Goal: Information Seeking & Learning: Learn about a topic

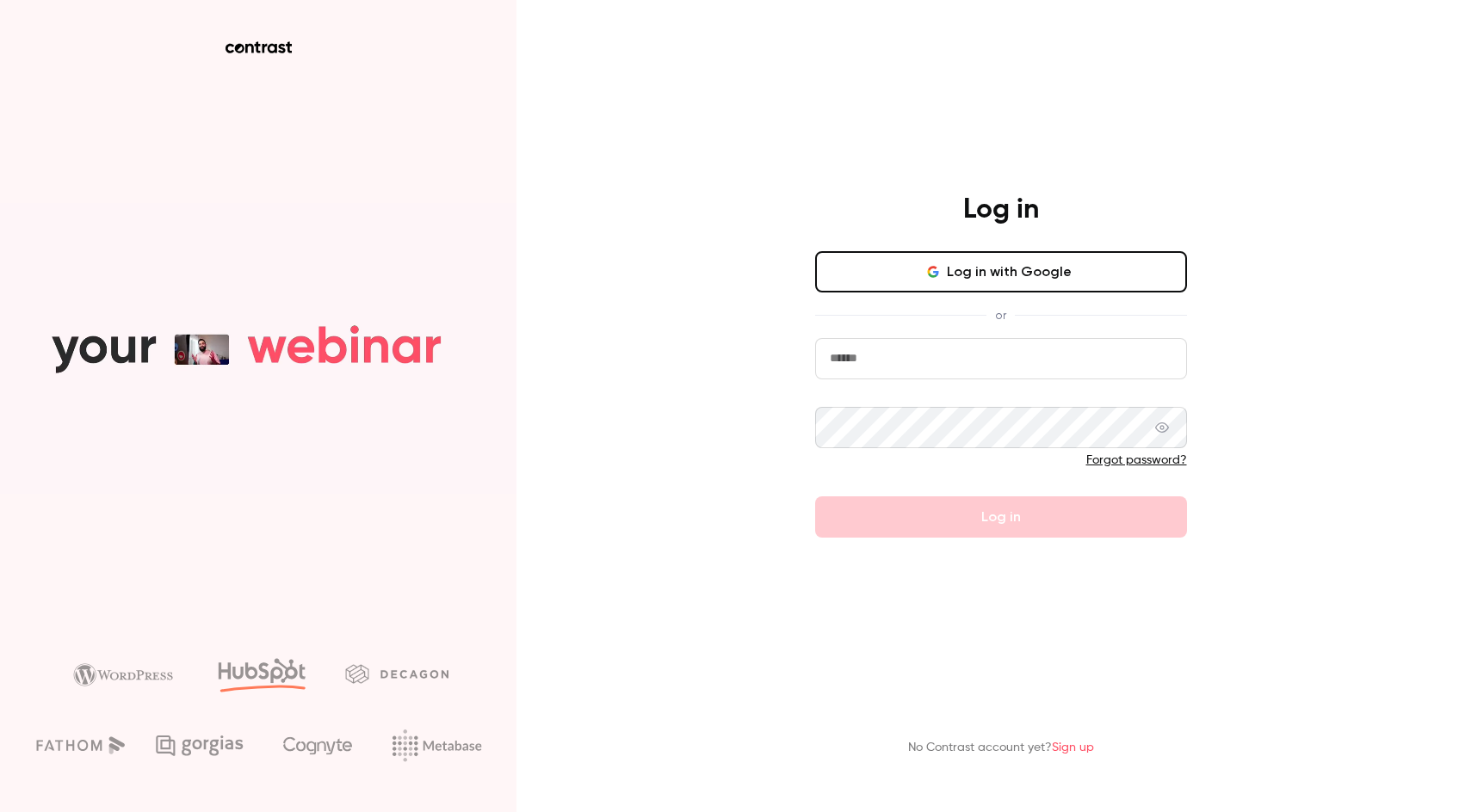
type input "**********"
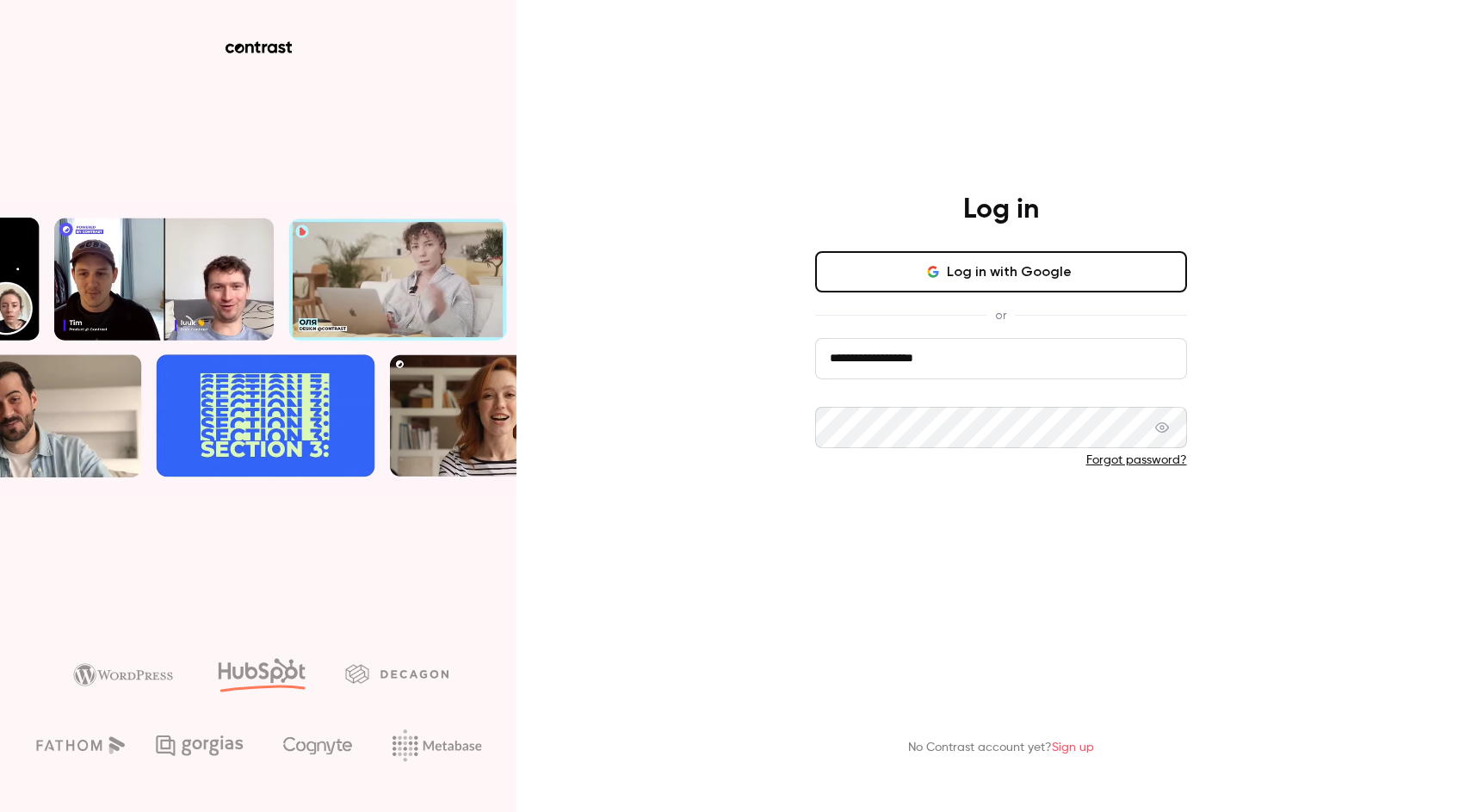
click at [978, 526] on button "Log in" at bounding box center [1000, 517] width 372 height 42
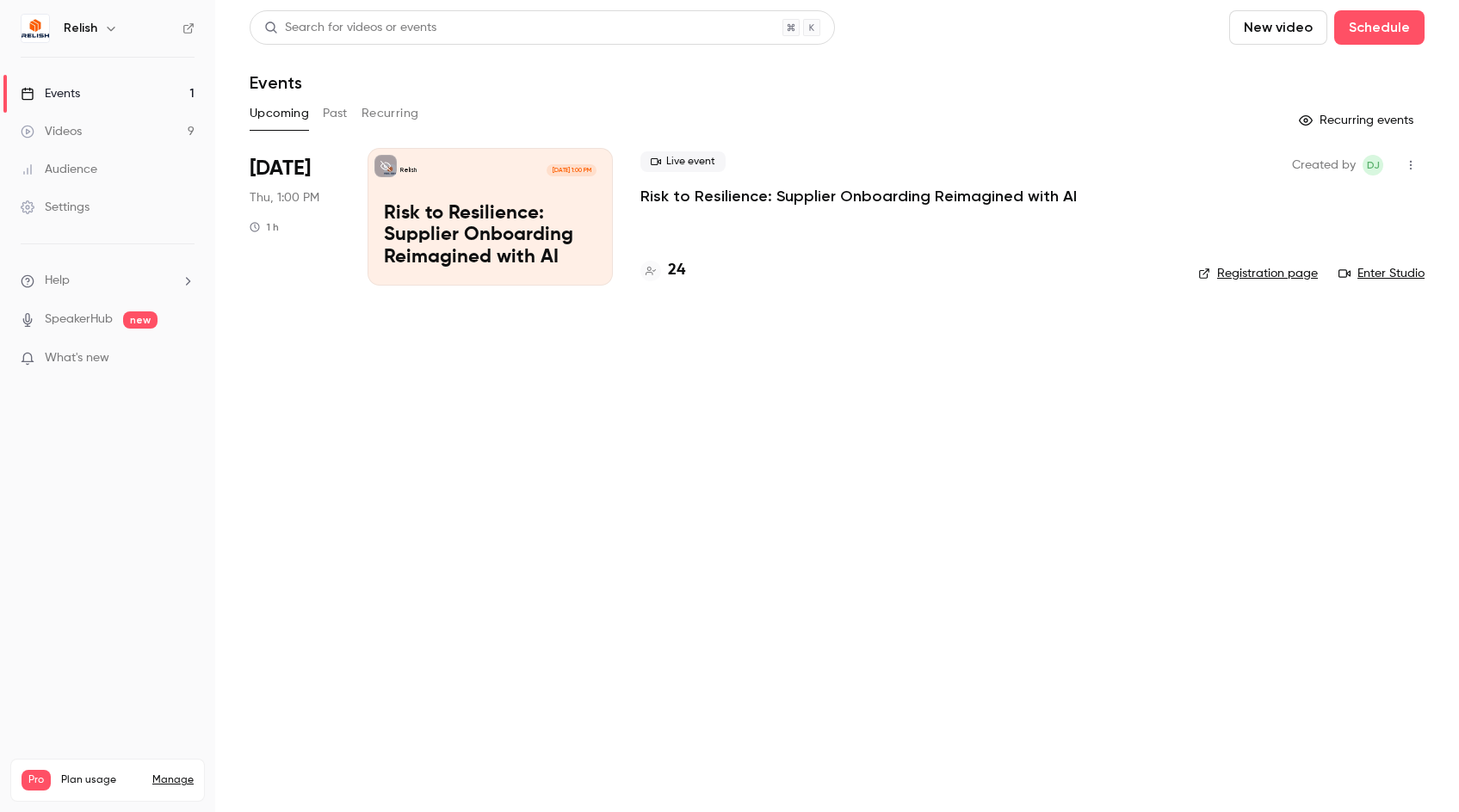
click at [336, 115] on button "Past" at bounding box center [336, 114] width 25 height 27
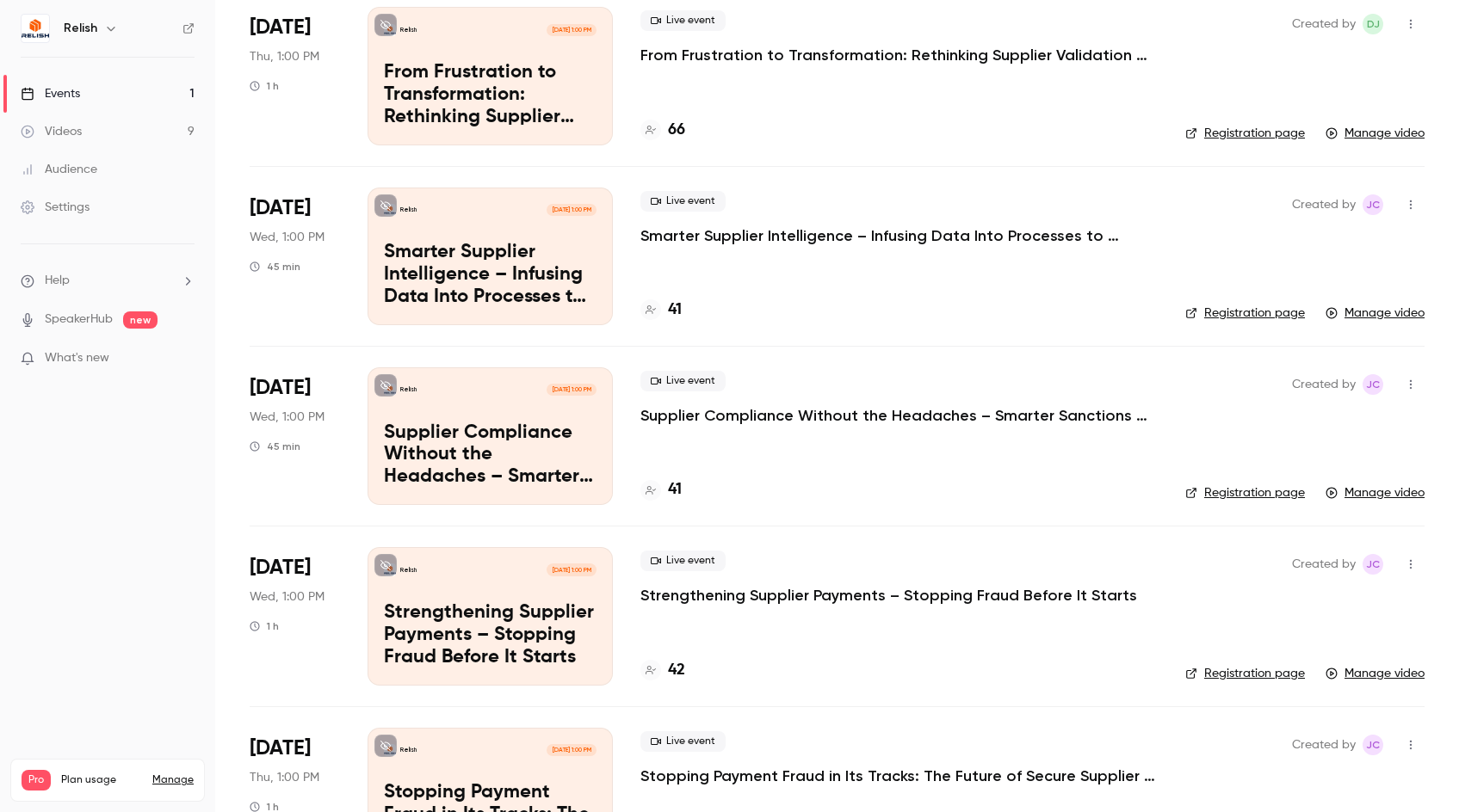
scroll to position [319, 0]
click at [817, 601] on p "Strengthening Supplier Payments – Stopping Fraud Before It Starts" at bounding box center [889, 597] width 497 height 20
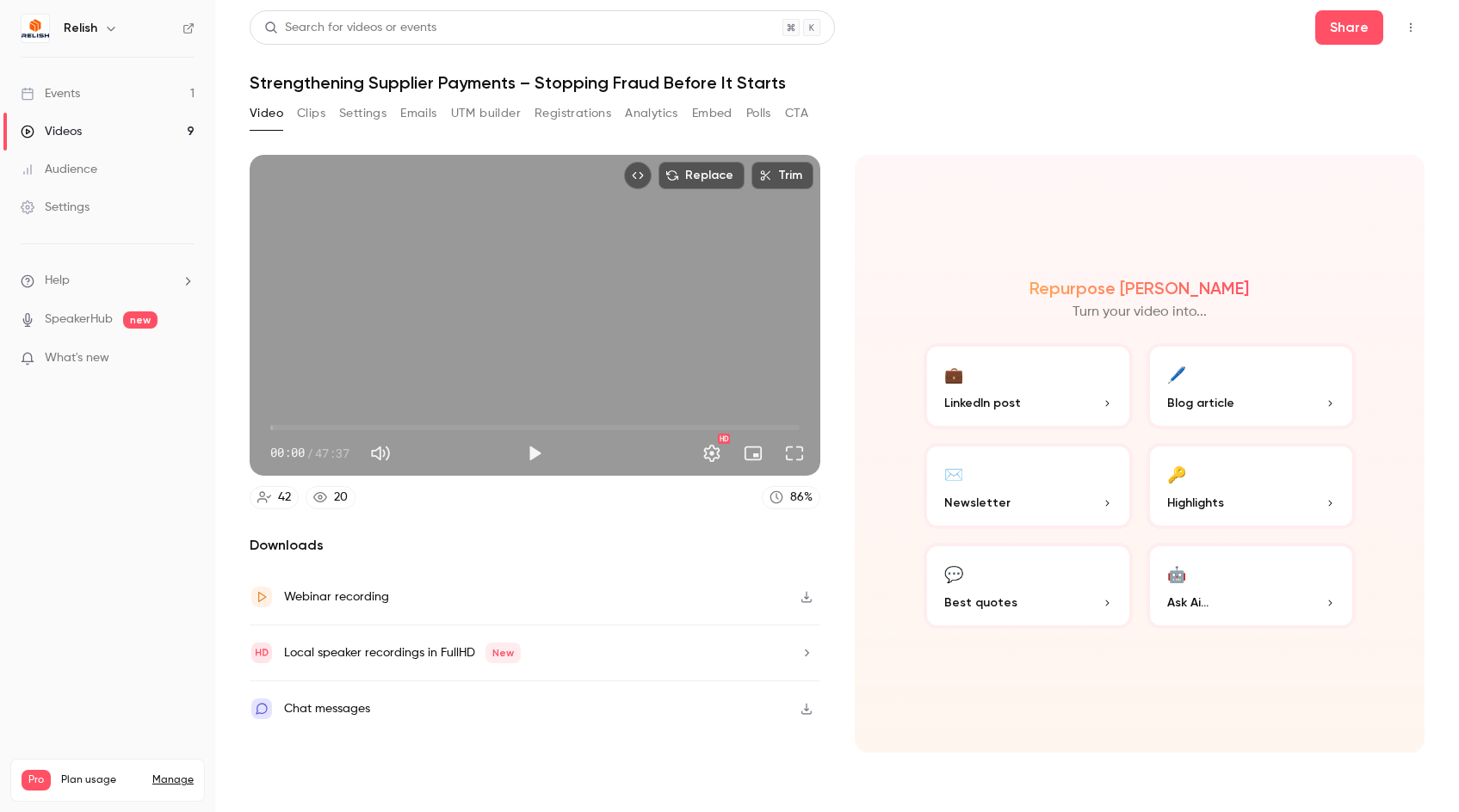
click at [564, 110] on button "Registrations" at bounding box center [572, 114] width 77 height 27
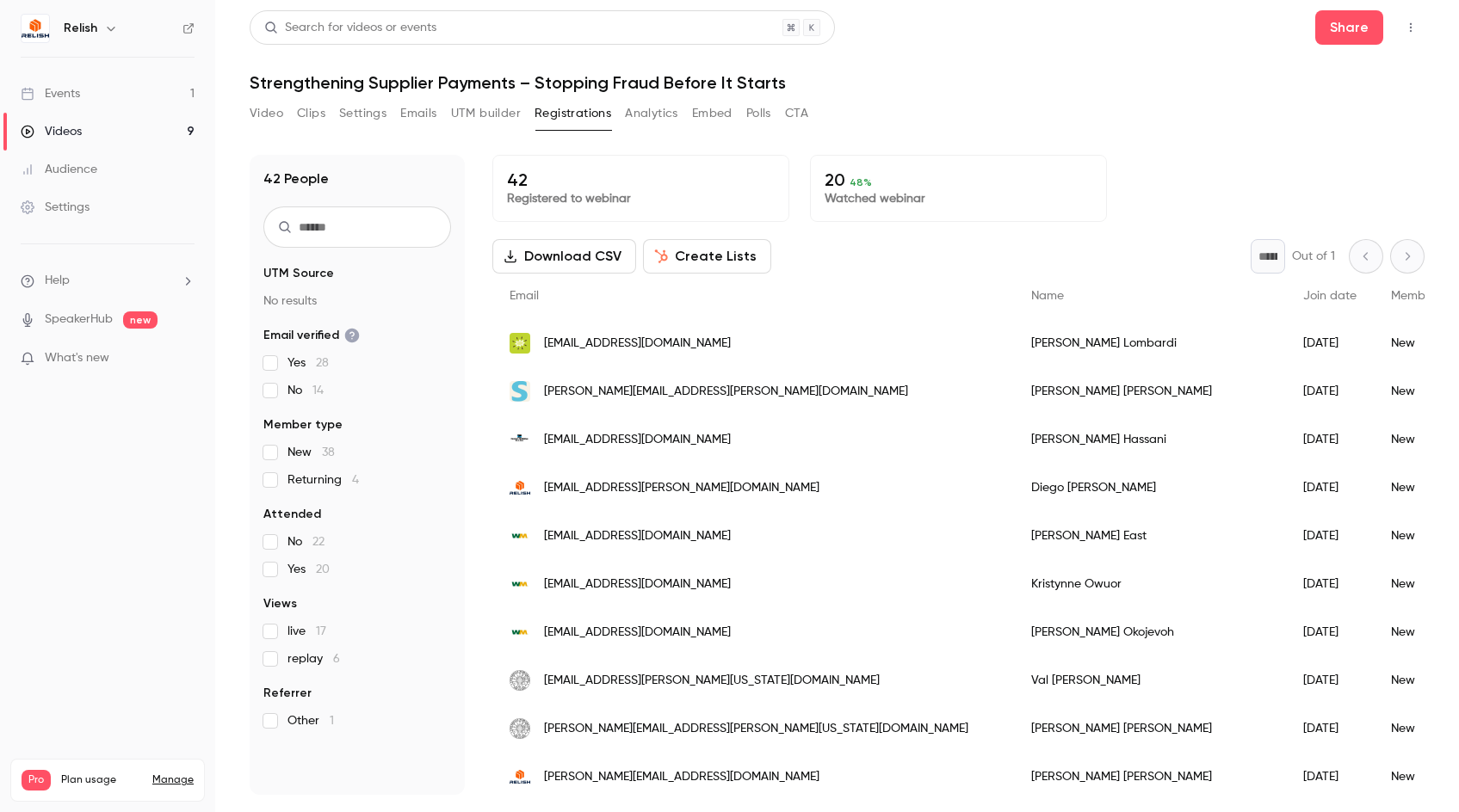
click at [405, 112] on button "Emails" at bounding box center [417, 114] width 36 height 27
